Goal: Use online tool/utility: Utilize a website feature to perform a specific function

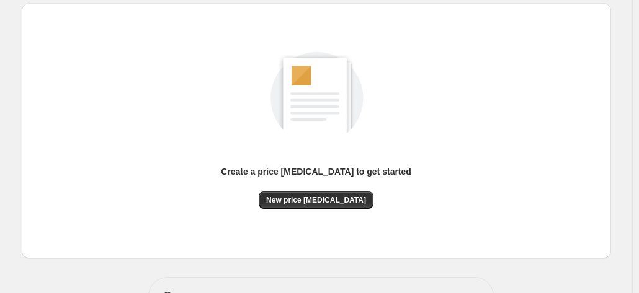
scroll to position [171, 0]
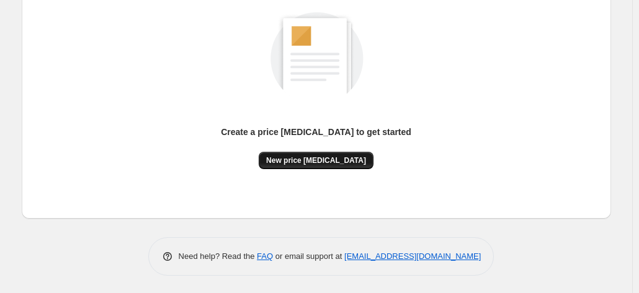
click at [315, 159] on span "New price [MEDICAL_DATA]" at bounding box center [316, 161] width 100 height 10
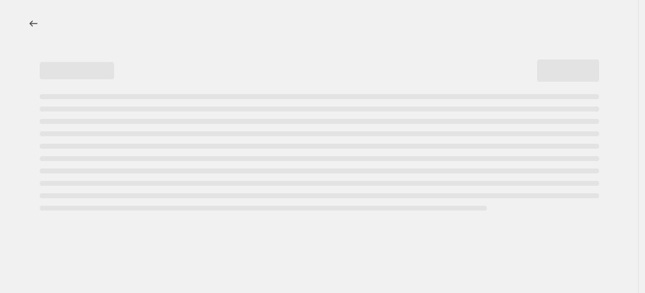
select select "percentage"
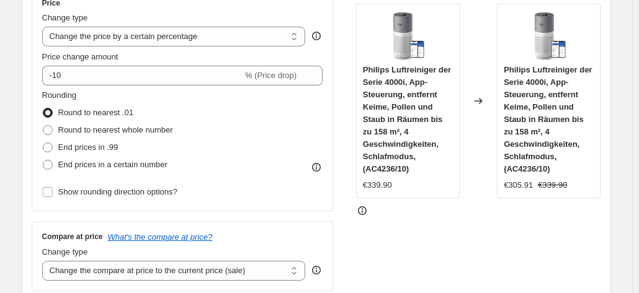
scroll to position [248, 0]
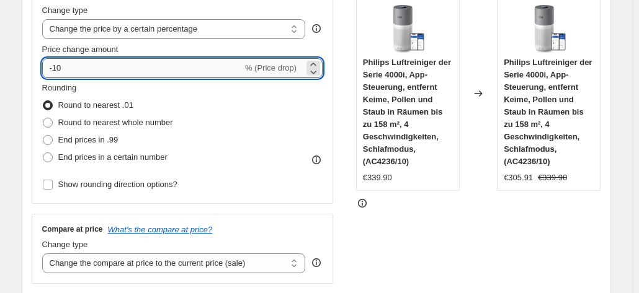
click at [142, 73] on input "-10" at bounding box center [142, 68] width 200 height 20
type input "-1"
type input "-6"
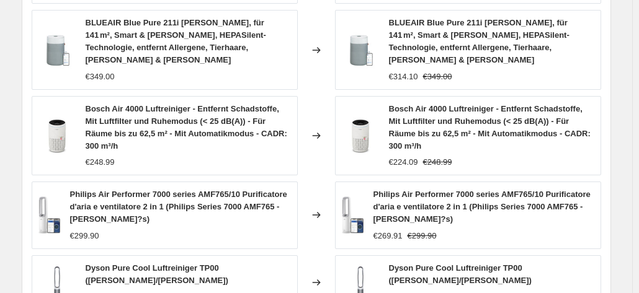
scroll to position [992, 0]
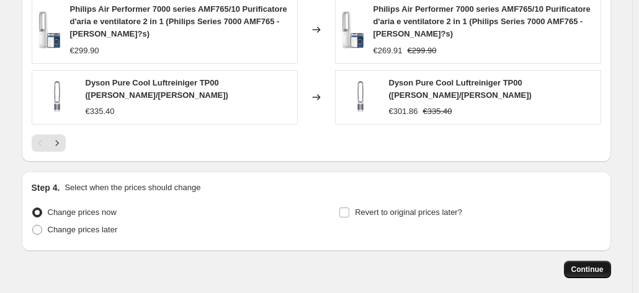
type input "-35"
click at [592, 261] on button "Continue" at bounding box center [587, 269] width 47 height 17
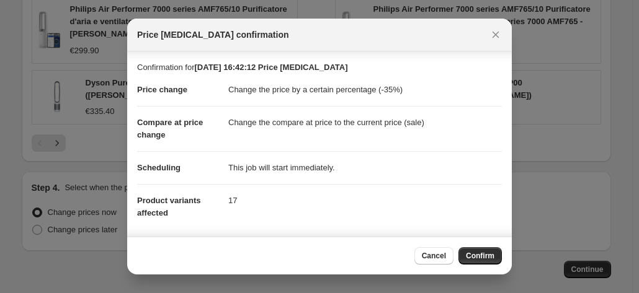
scroll to position [113, 0]
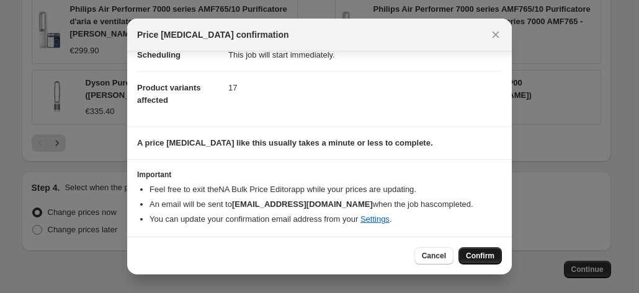
click at [471, 255] on span "Confirm" at bounding box center [480, 256] width 29 height 10
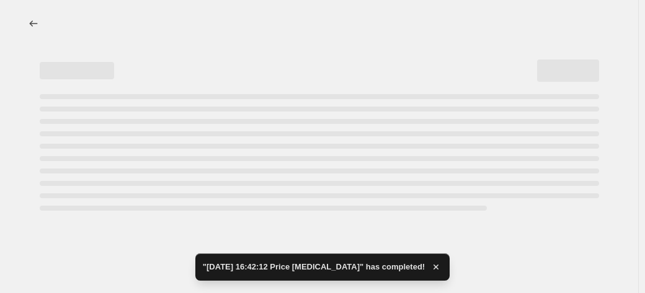
select select "percentage"
